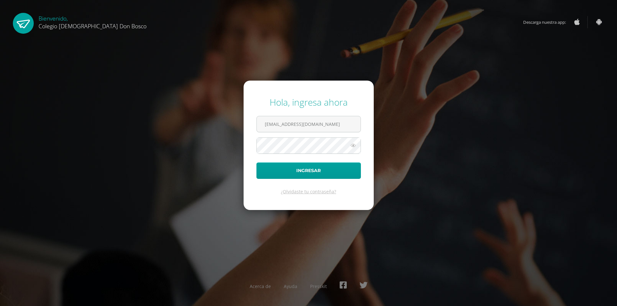
type input "s_amaya@donbosco.edu.gt"
click at [312, 173] on button "Ingresar" at bounding box center [309, 171] width 105 height 16
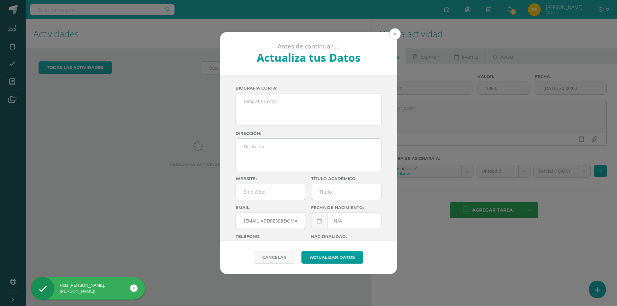
click at [396, 34] on button at bounding box center [395, 34] width 12 height 12
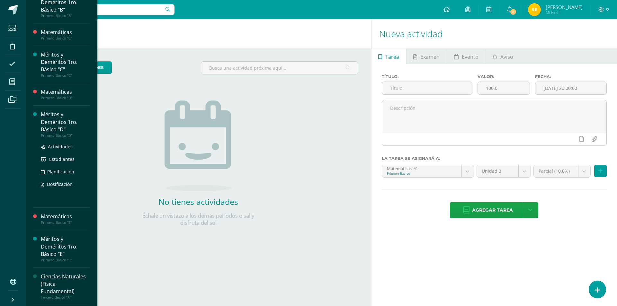
scroll to position [129, 0]
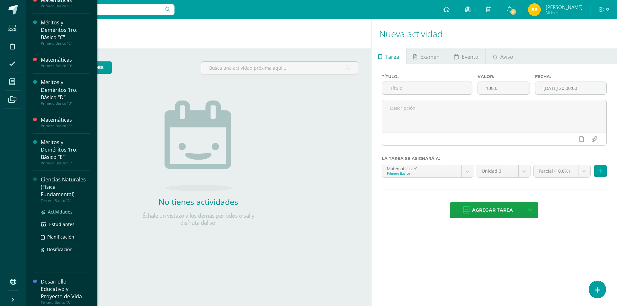
click at [60, 211] on span "Actividades" at bounding box center [60, 212] width 25 height 6
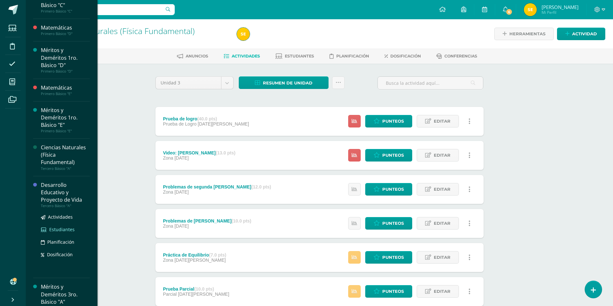
scroll to position [225, 0]
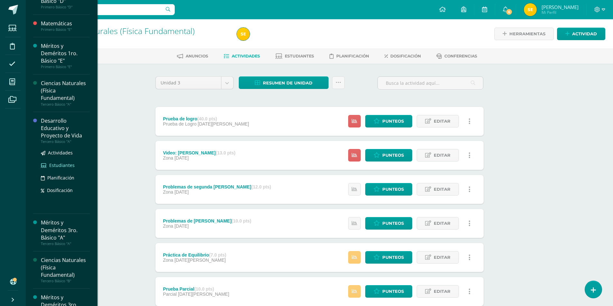
click at [59, 167] on span "Estudiantes" at bounding box center [61, 165] width 25 height 6
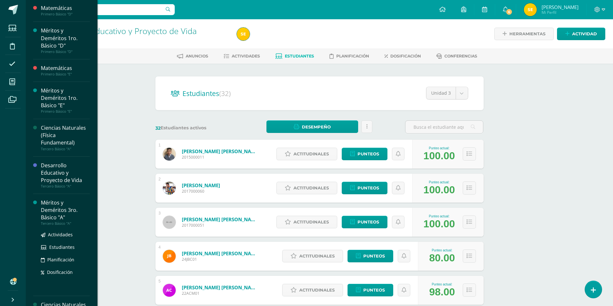
scroll to position [180, 0]
click at [56, 250] on span "Estudiantes" at bounding box center [61, 248] width 25 height 6
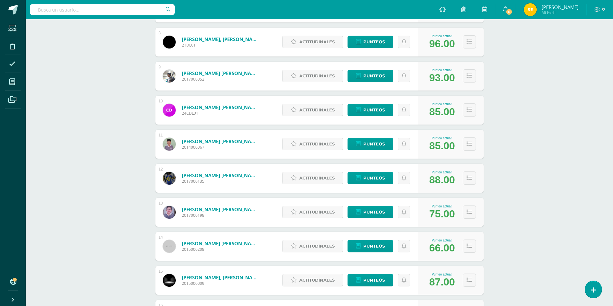
scroll to position [254, 0]
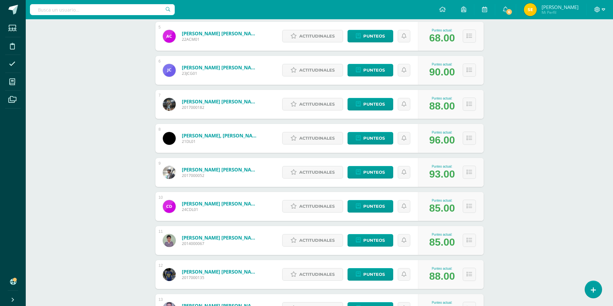
click at [602, 11] on icon at bounding box center [603, 10] width 4 height 6
click at [590, 45] on span "Cerrar sesión" at bounding box center [582, 44] width 29 height 6
